Goal: Navigation & Orientation: Find specific page/section

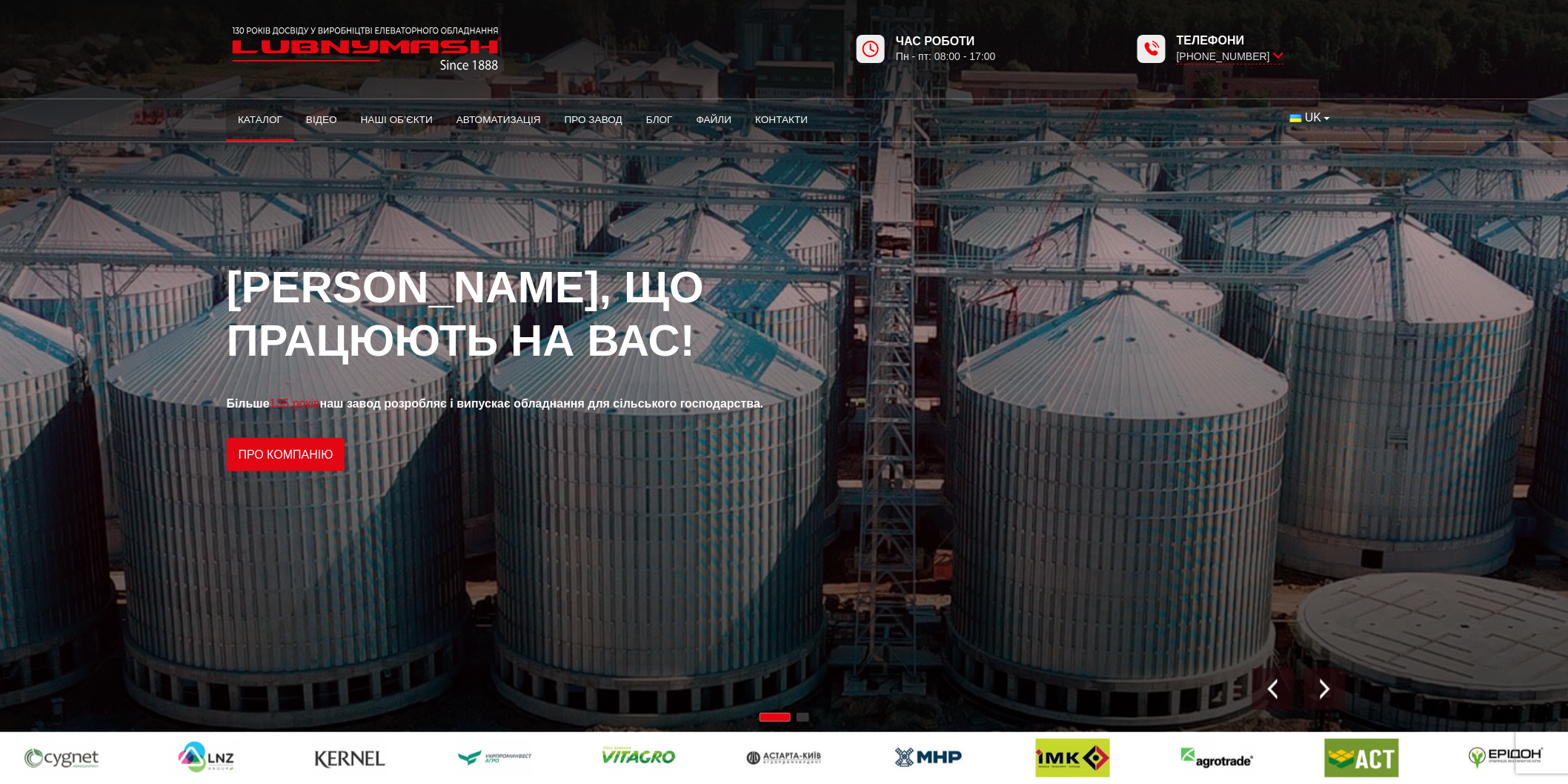
click at [265, 119] on link "Каталог" at bounding box center [259, 120] width 68 height 33
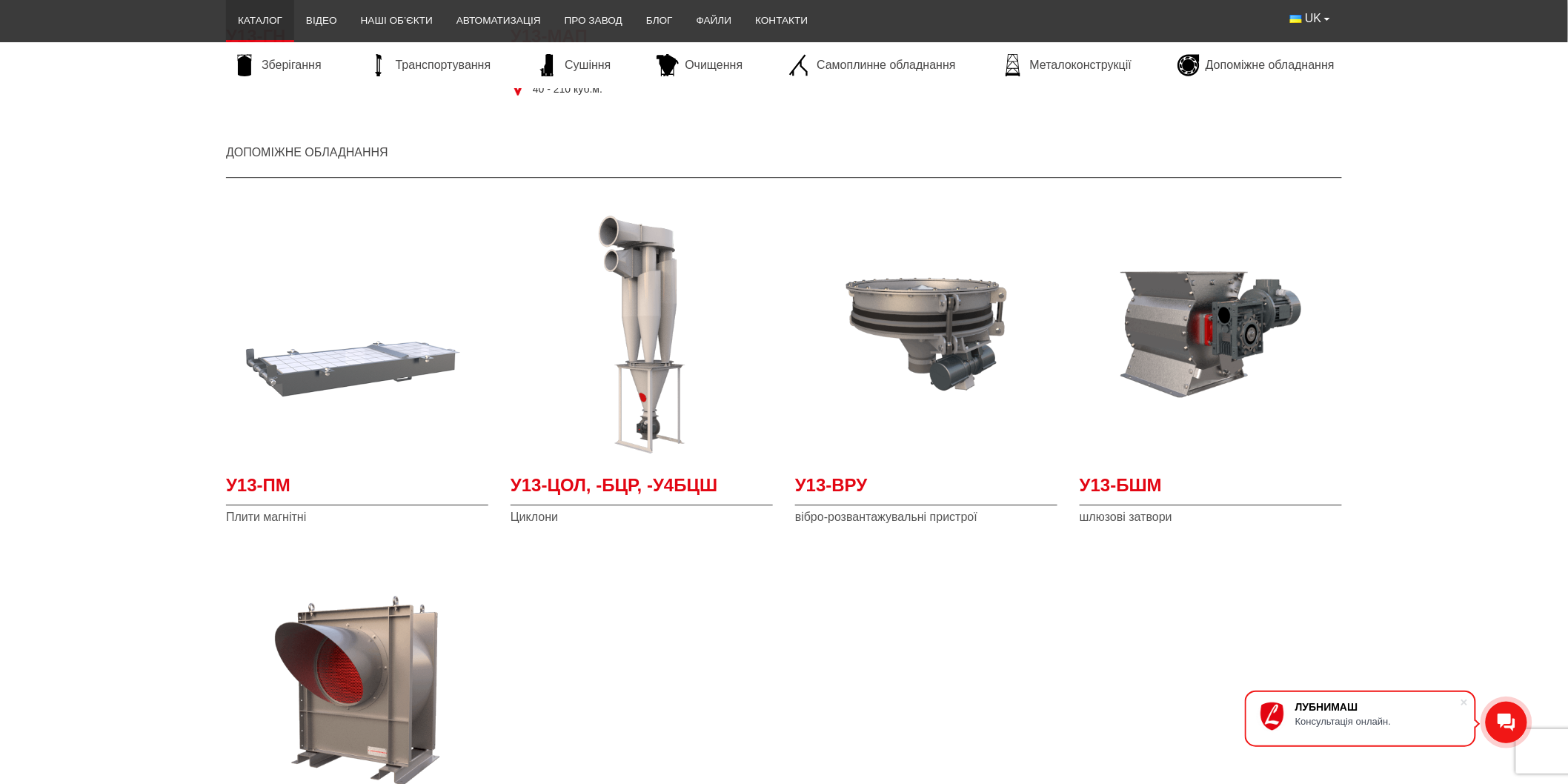
scroll to position [4116, 0]
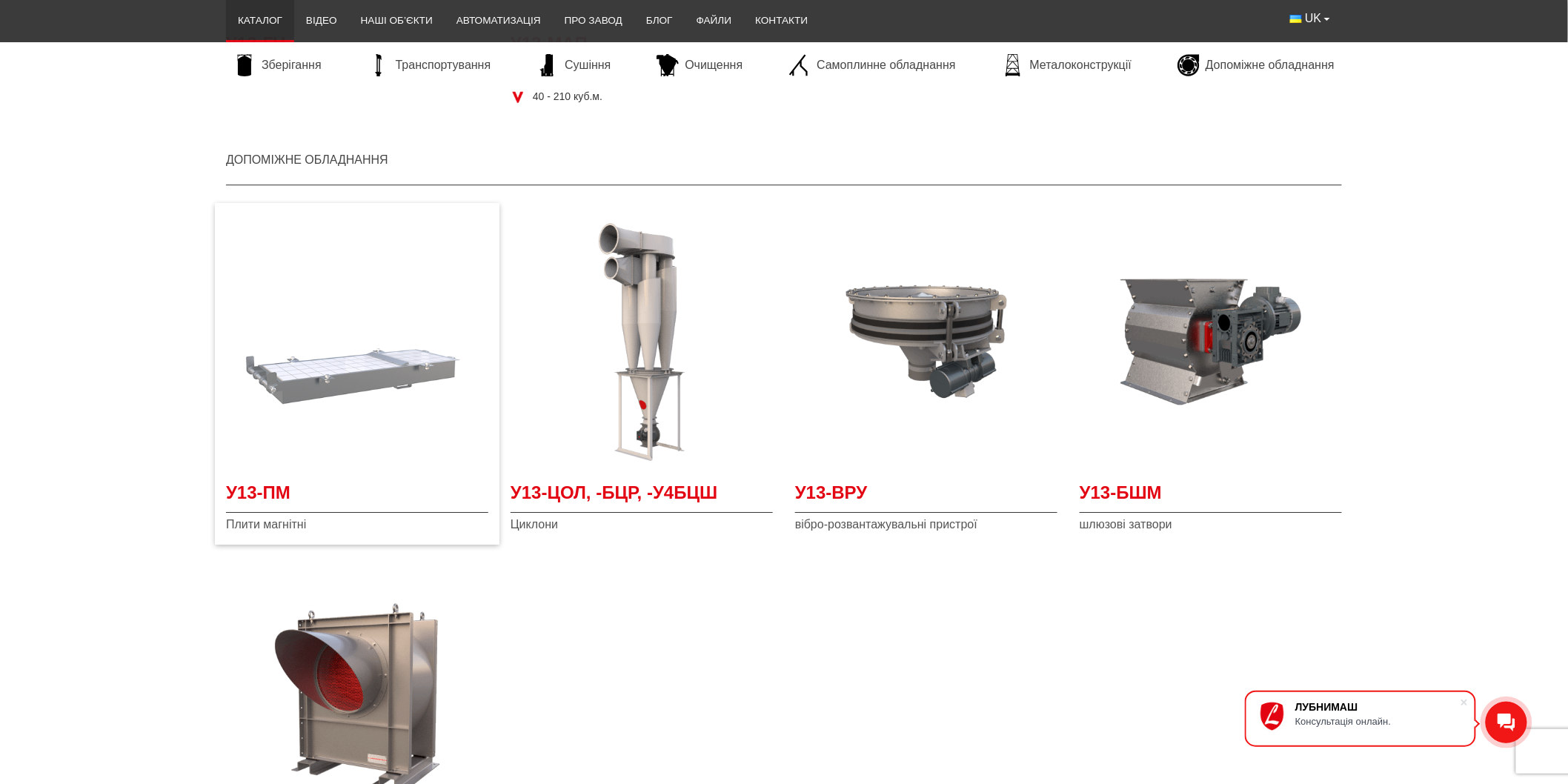
click at [426, 374] on img "Детальніше У13-ПМ" at bounding box center [357, 341] width 262 height 262
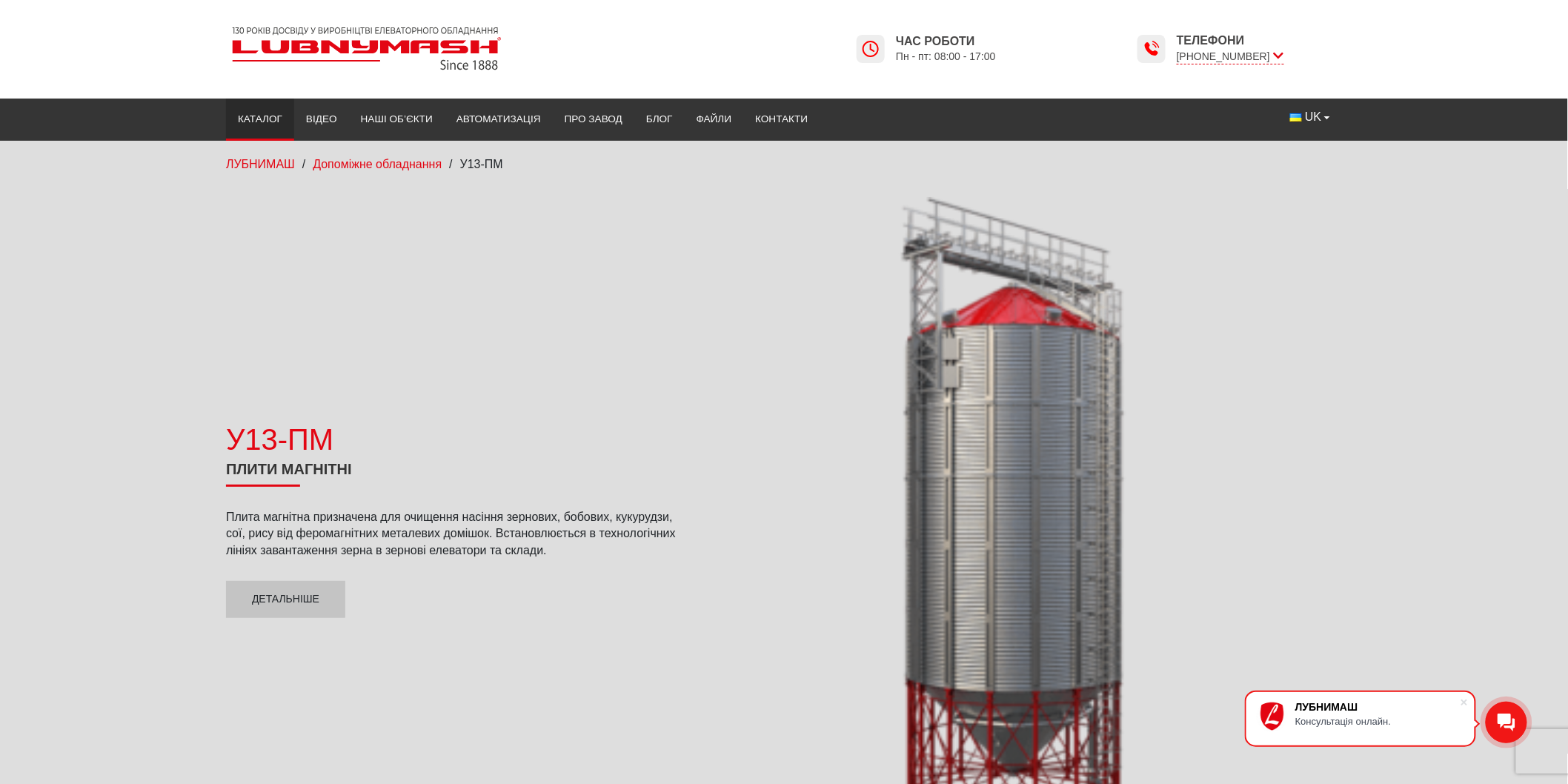
click at [270, 115] on link "Каталог" at bounding box center [259, 119] width 68 height 33
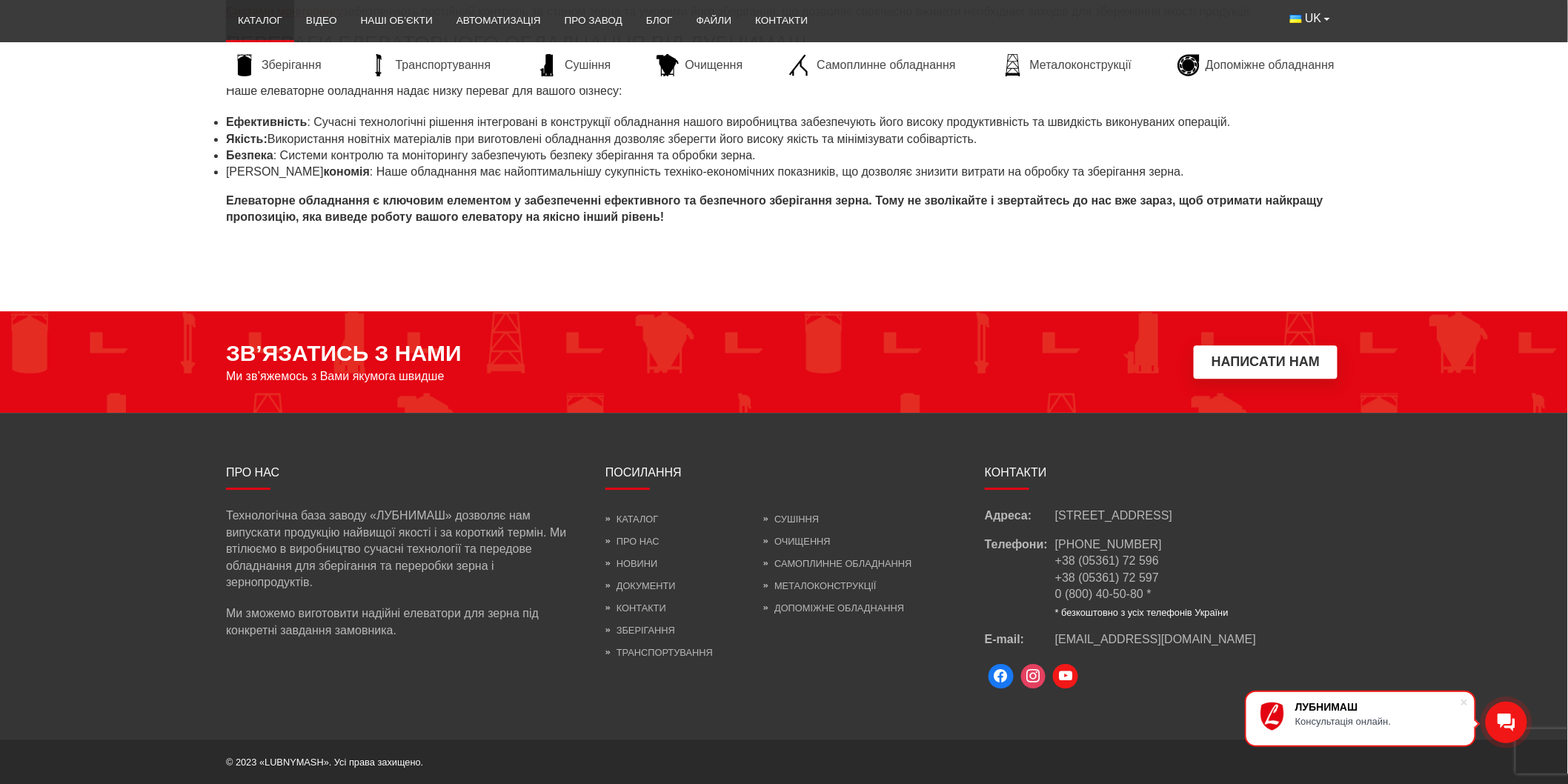
scroll to position [6382, 0]
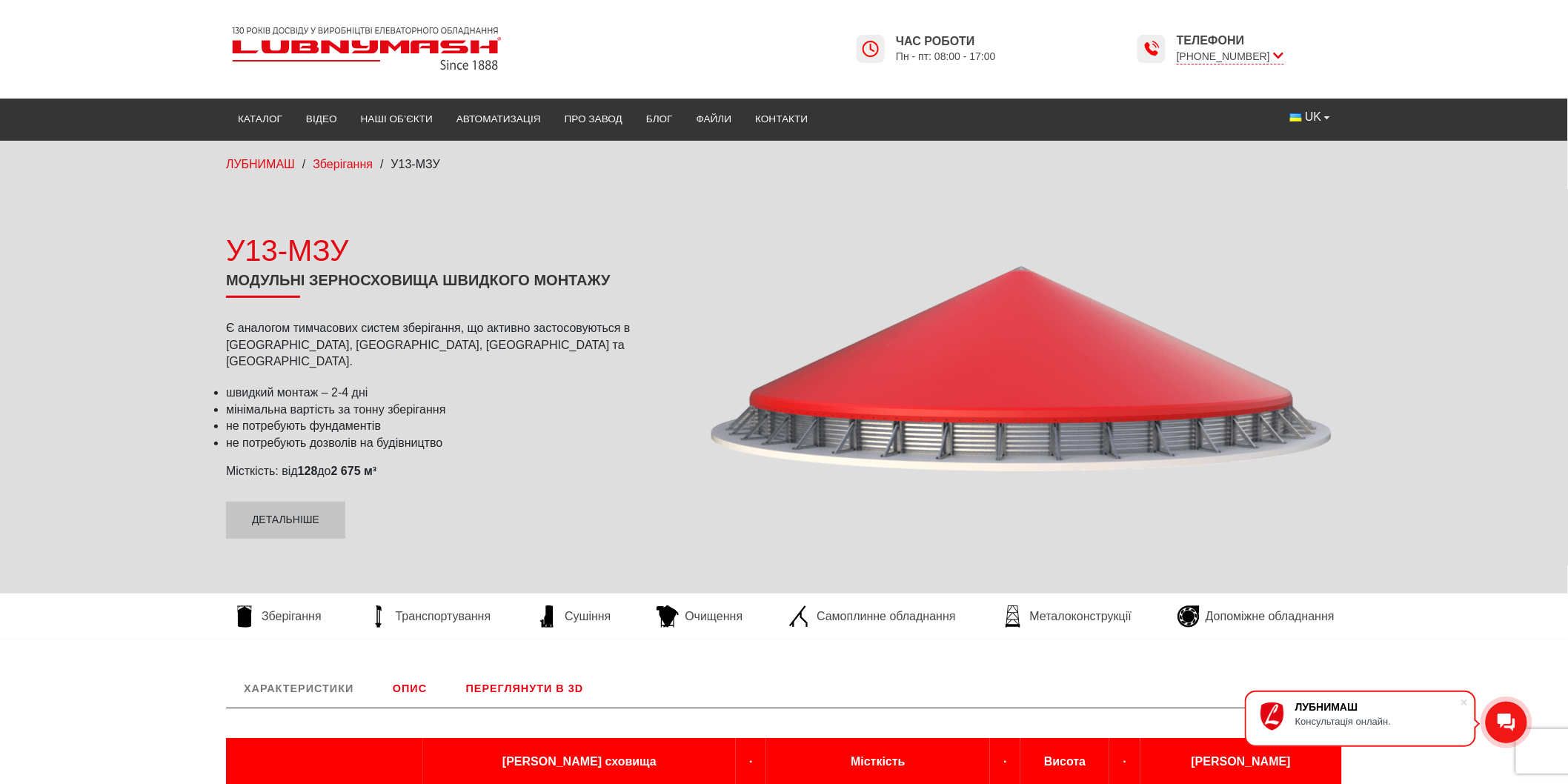
click at [390, 57] on img at bounding box center [366, 48] width 281 height 56
